Goal: Transaction & Acquisition: Purchase product/service

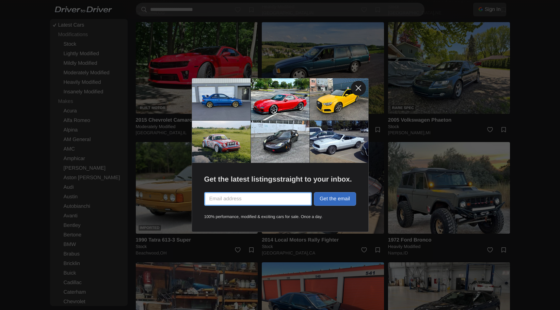
scroll to position [1124, 0]
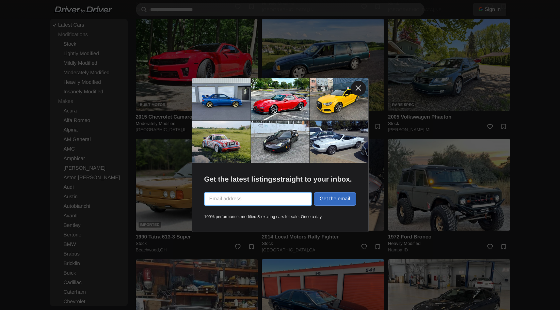
click at [356, 88] on link at bounding box center [358, 88] width 15 height 15
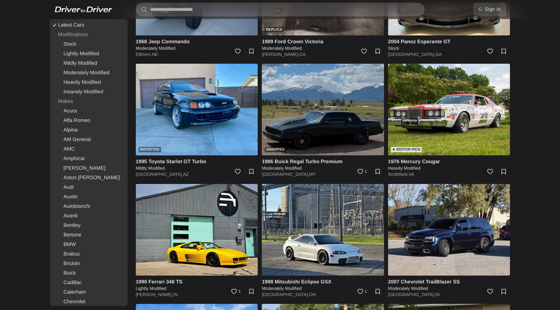
scroll to position [2161, 0]
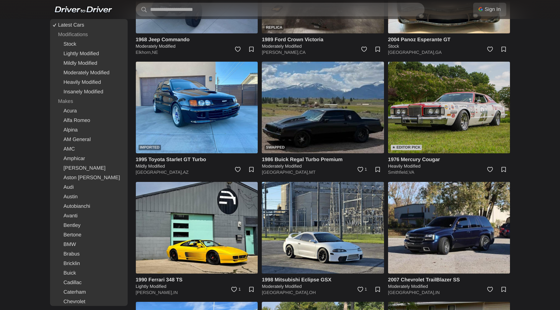
click at [453, 111] on img at bounding box center [449, 108] width 122 height 92
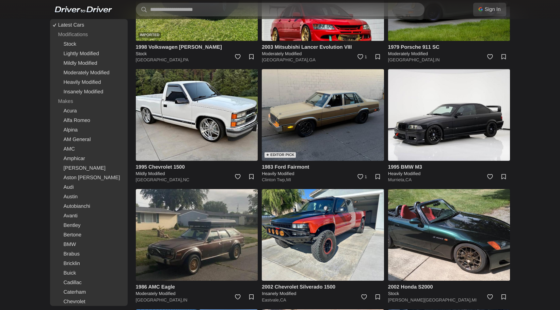
scroll to position [2759, 0]
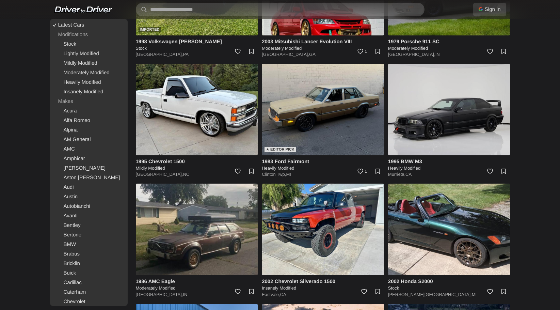
click at [474, 115] on img at bounding box center [449, 110] width 122 height 92
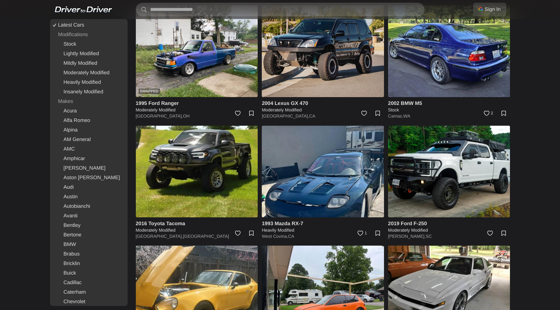
scroll to position [3539, 0]
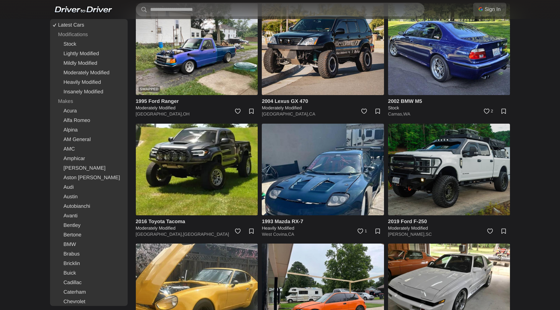
click at [475, 156] on img at bounding box center [449, 170] width 122 height 92
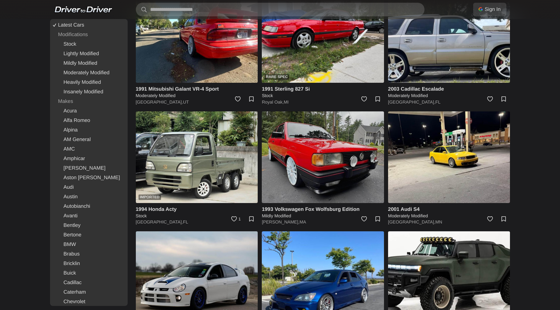
scroll to position [8011, 0]
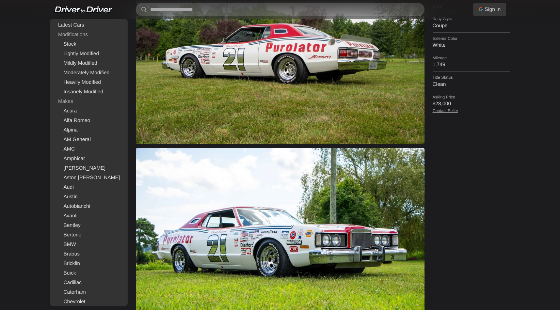
scroll to position [298, 0]
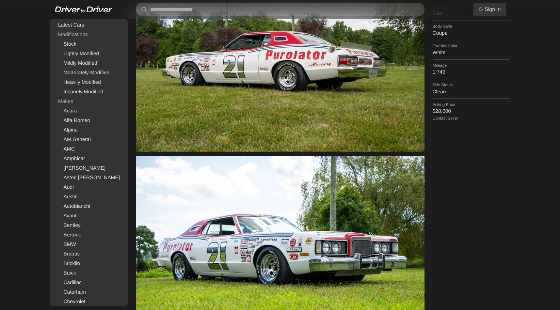
click at [455, 116] on link "Contact Seller" at bounding box center [446, 118] width 26 height 5
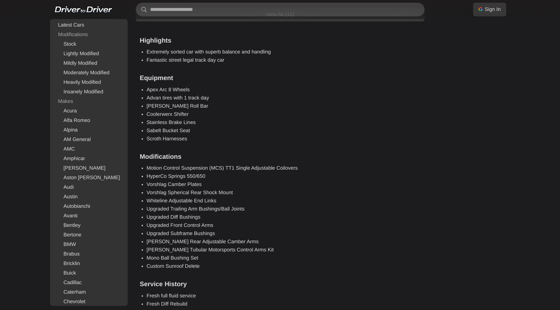
scroll to position [668, 0]
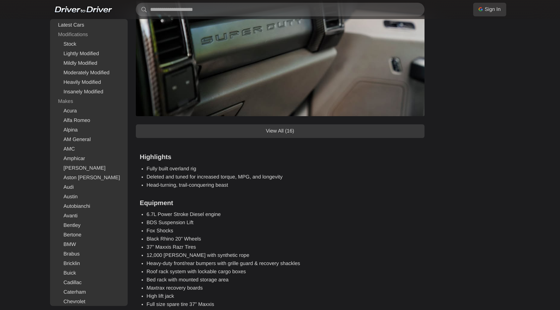
scroll to position [638, 0]
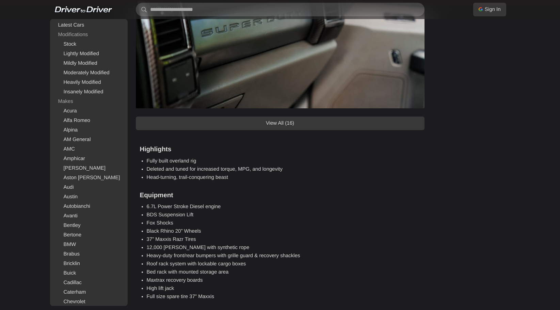
click at [342, 124] on link "View All (16)" at bounding box center [280, 123] width 289 height 14
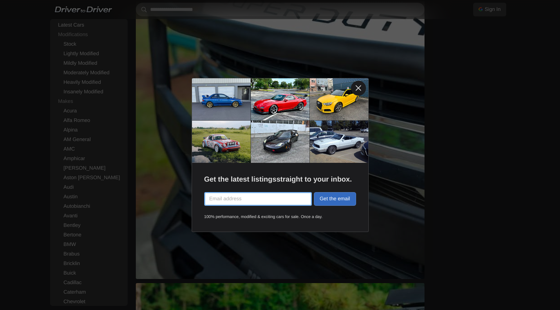
scroll to position [961, 0]
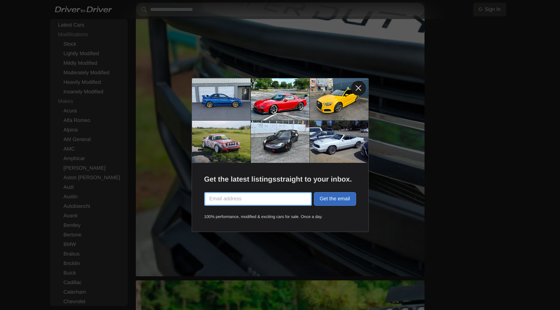
click at [355, 88] on link at bounding box center [358, 88] width 15 height 15
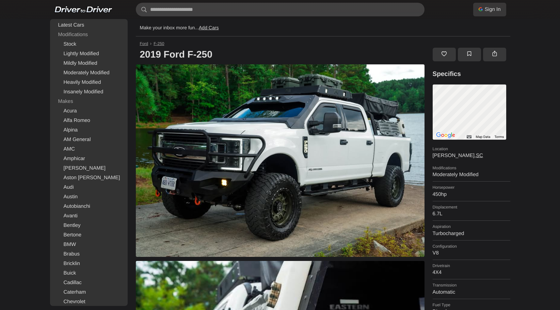
scroll to position [0, 0]
click at [310, 144] on img at bounding box center [280, 160] width 289 height 192
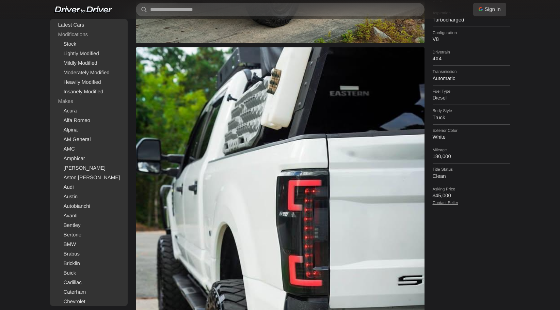
scroll to position [225, 0]
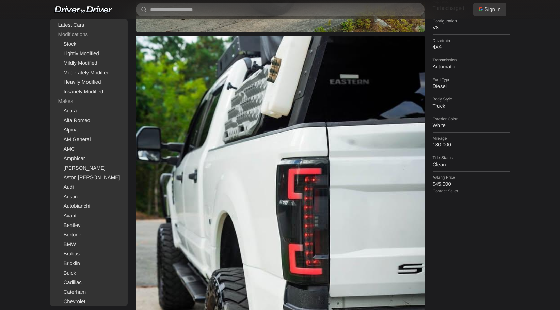
click at [446, 189] on link "Contact Seller" at bounding box center [446, 191] width 26 height 5
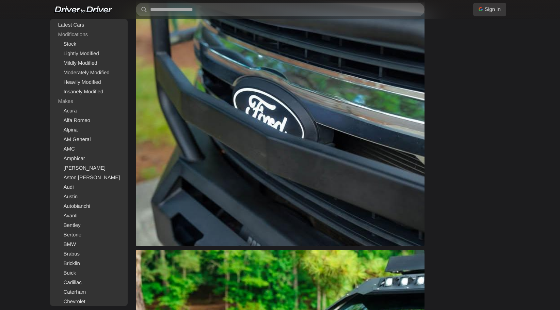
scroll to position [1012, 0]
